Goal: Task Accomplishment & Management: Manage account settings

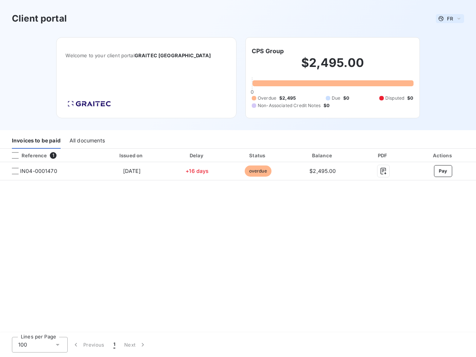
click at [450, 19] on span "FR" at bounding box center [450, 19] width 6 height 6
click at [268, 51] on h6 "CPS Group" at bounding box center [268, 50] width 32 height 9
click at [36, 141] on div "Invoices to be paid" at bounding box center [36, 141] width 49 height 16
click at [87, 141] on div "All documents" at bounding box center [87, 141] width 35 height 16
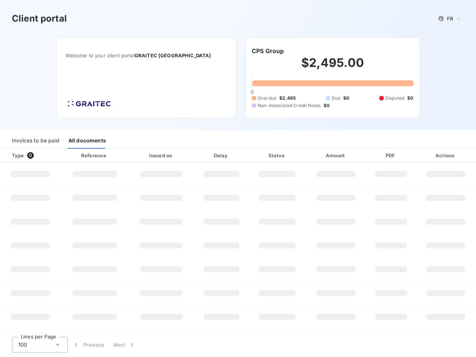
click at [48, 155] on div at bounding box center [44, 155] width 7 height 7
click at [15, 155] on div "Type 0" at bounding box center [32, 155] width 51 height 7
click at [131, 155] on div "Issued on" at bounding box center [161, 155] width 62 height 7
click at [197, 155] on div "Delay" at bounding box center [222, 155] width 52 height 7
click at [258, 155] on div "Status" at bounding box center [277, 155] width 54 height 7
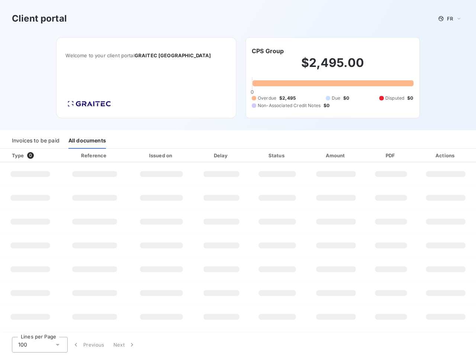
click at [323, 155] on div "Amount" at bounding box center [336, 155] width 58 height 7
